Goal: Transaction & Acquisition: Purchase product/service

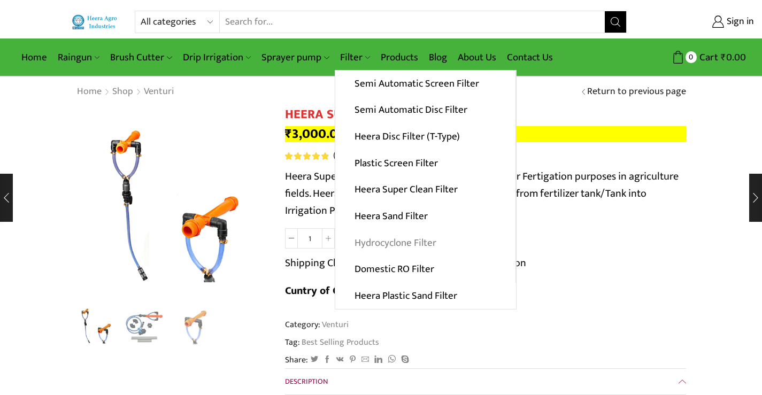
click at [375, 240] on link "Hydrocyclone Filter" at bounding box center [425, 242] width 180 height 27
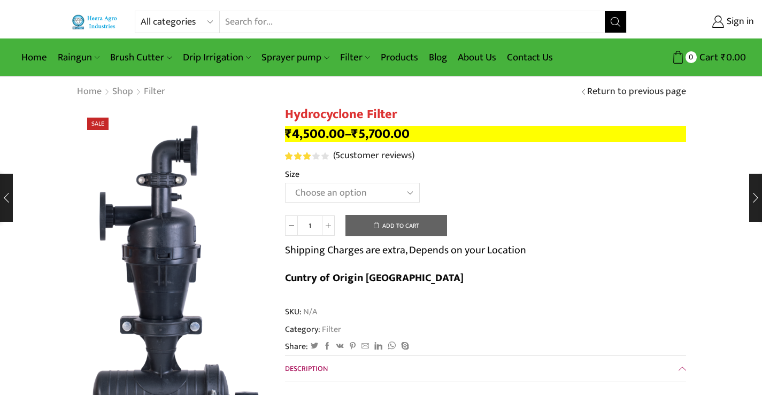
click at [410, 196] on select "Choose an option 2" Hydrocyclone Filter 2.5" Hydrocyclone Filter 3" Hydrocyclon…" at bounding box center [352, 193] width 135 height 20
click at [285, 183] on select "Choose an option 2" Hydrocyclone Filter 2.5" Hydrocyclone Filter 3" Hydrocyclon…" at bounding box center [352, 193] width 135 height 20
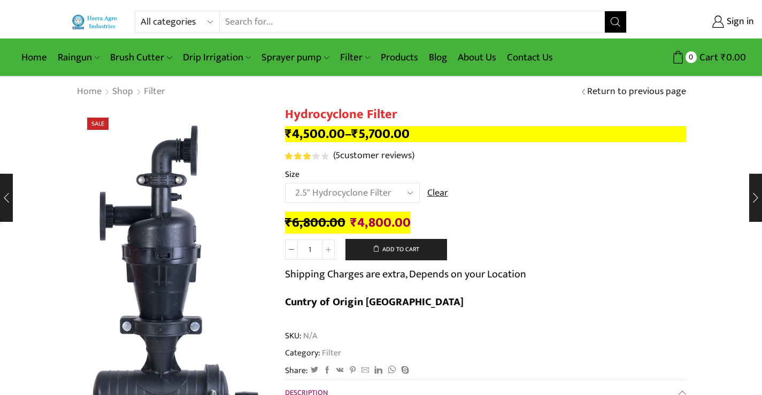
click at [407, 196] on select "Choose an option 2" Hydrocyclone Filter 2.5" Hydrocyclone Filter 3" Hydrocyclon…" at bounding box center [352, 193] width 135 height 20
select select "3" Hydrocyclone Filter"
click at [285, 183] on select "Choose an option 2" Hydrocyclone Filter 2.5" Hydrocyclone Filter 3" Hydrocyclon…" at bounding box center [352, 193] width 135 height 20
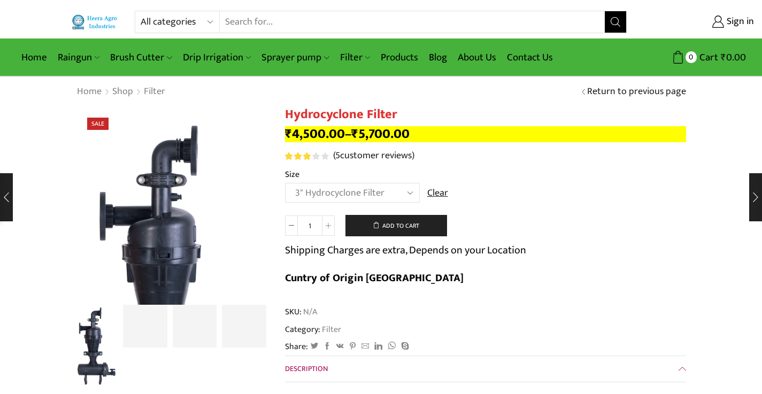
select select "3" Hydrocyclone Filter"
